Goal: Find specific page/section: Find specific page/section

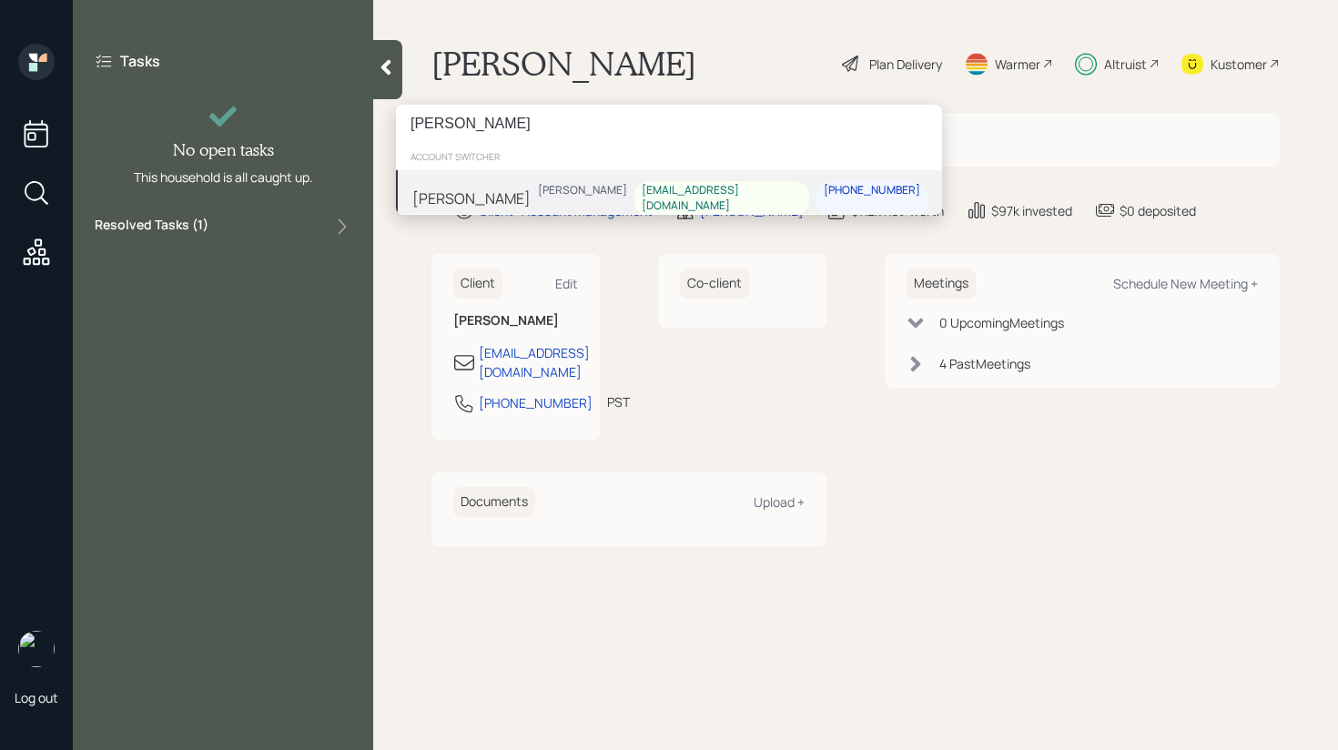
type input "[PERSON_NAME]"
click at [481, 187] on div "[PERSON_NAME]" at bounding box center [471, 198] width 118 height 22
